Goal: Task Accomplishment & Management: Manage account settings

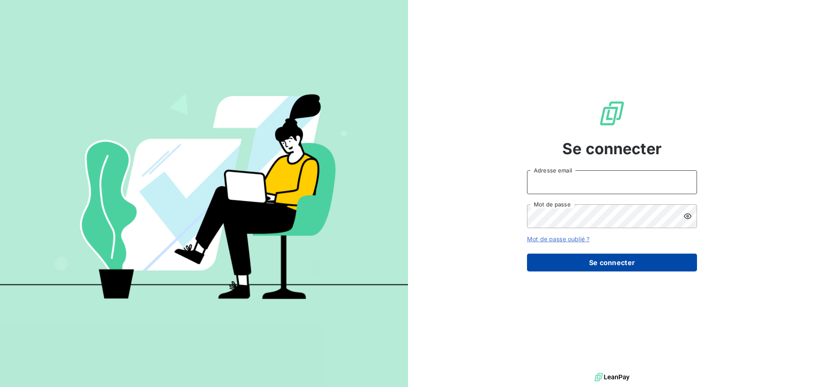
type input "[EMAIL_ADDRESS][DOMAIN_NAME]"
click at [608, 262] on button "Se connecter" at bounding box center [612, 263] width 170 height 18
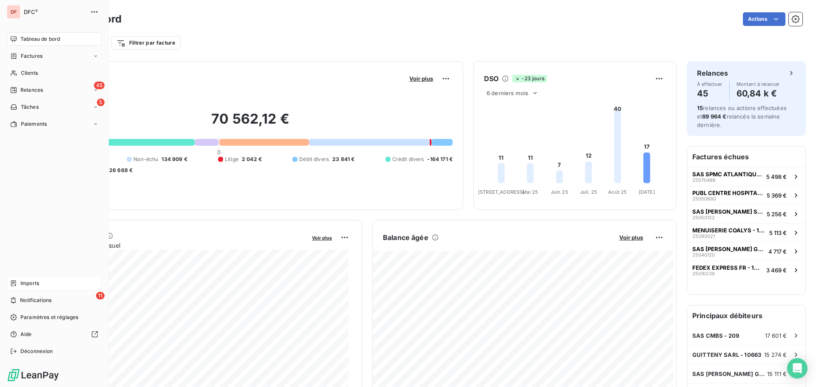
click at [17, 284] on icon at bounding box center [13, 283] width 7 height 7
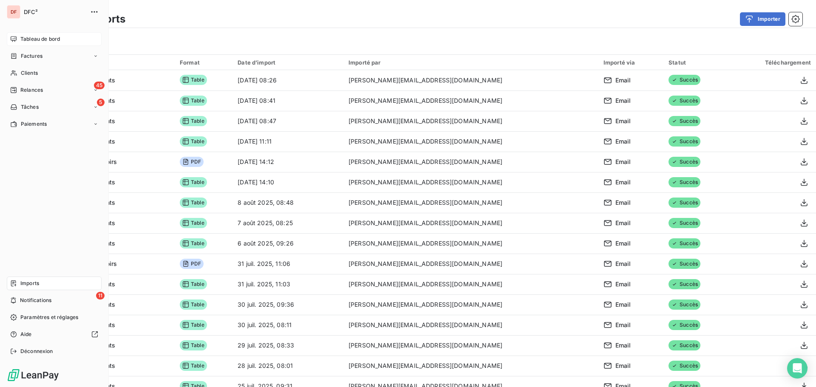
click at [31, 40] on span "Tableau de bord" at bounding box center [40, 39] width 40 height 8
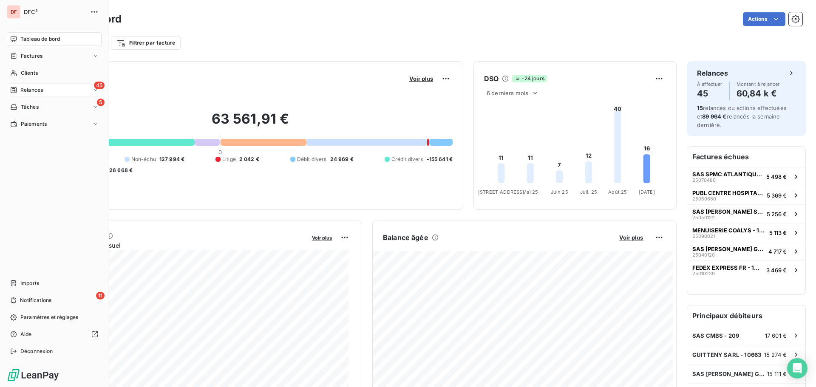
click at [15, 94] on div "45 Relances" at bounding box center [54, 90] width 95 height 14
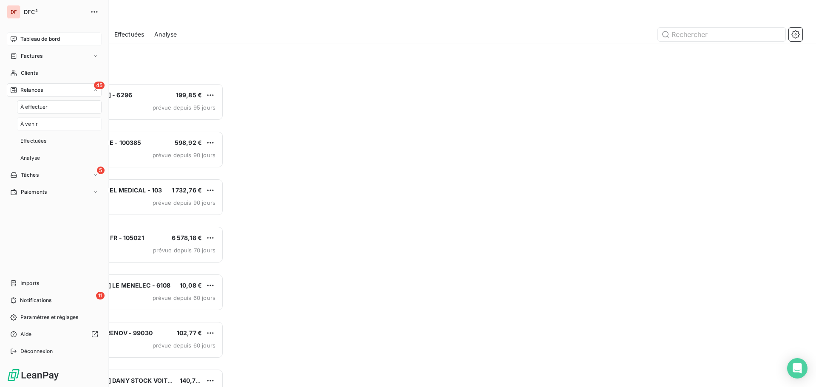
scroll to position [298, 176]
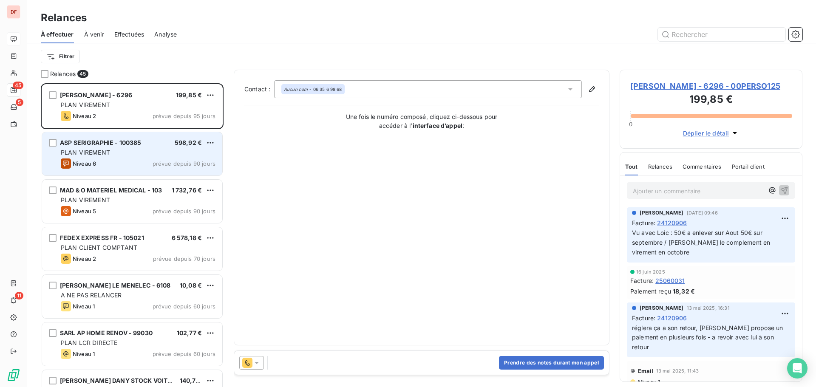
click at [93, 145] on span "ASP SERIGRAPHIE - 100385" at bounding box center [101, 142] width 82 height 7
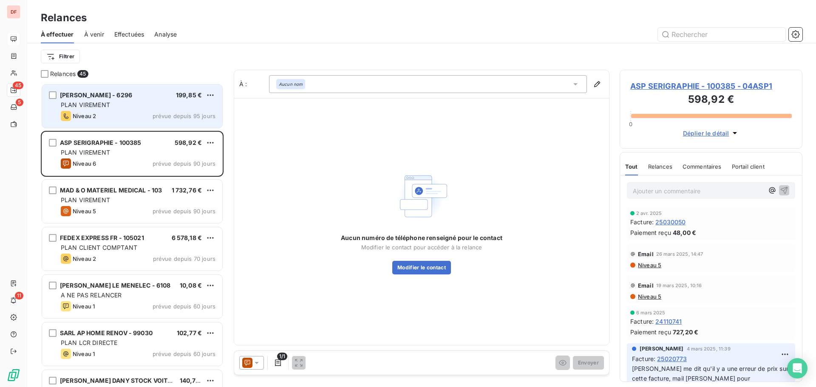
click at [132, 103] on div "PLAN VIREMENT" at bounding box center [138, 105] width 155 height 9
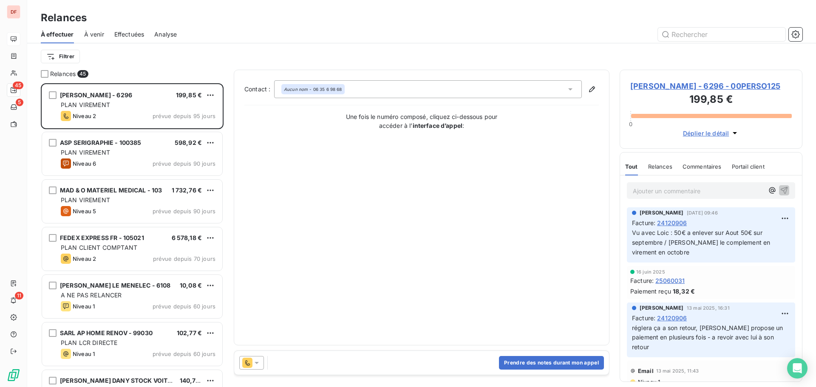
click at [681, 84] on span "[PERSON_NAME] - 6296 - 00PERSO125" at bounding box center [712, 85] width 162 height 11
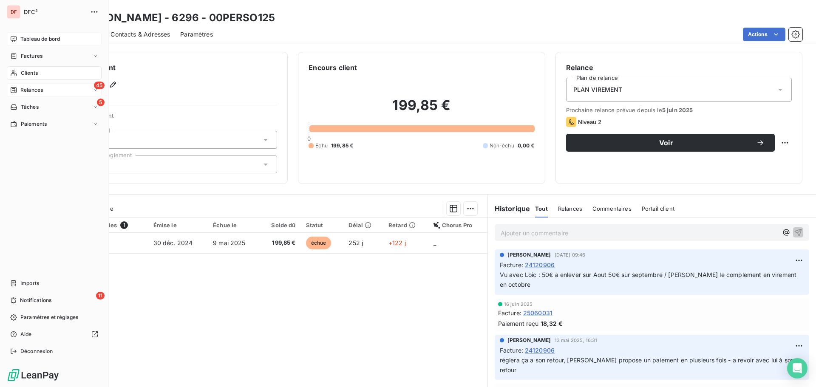
click at [27, 90] on span "Relances" at bounding box center [31, 90] width 23 height 8
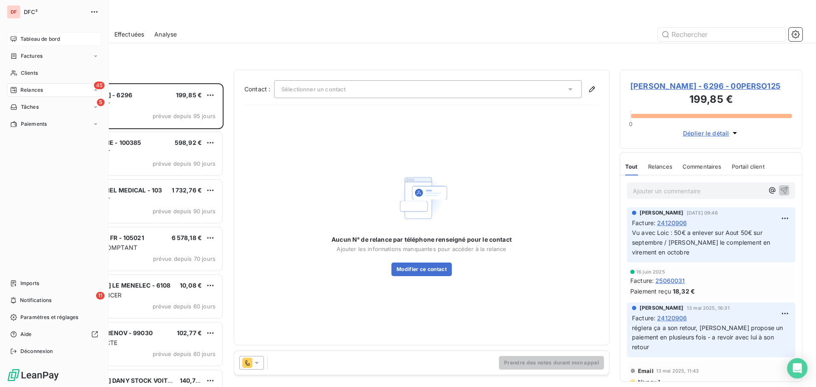
scroll to position [298, 176]
